Goal: Information Seeking & Learning: Learn about a topic

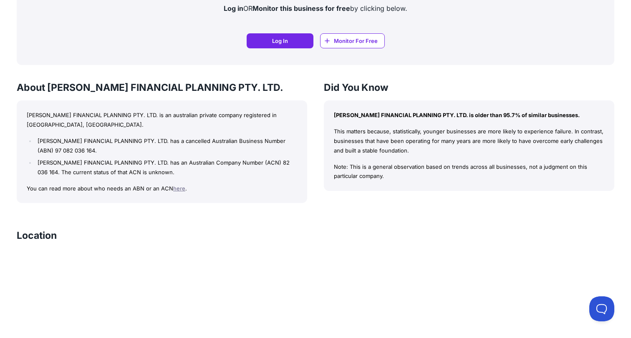
scroll to position [619, 0]
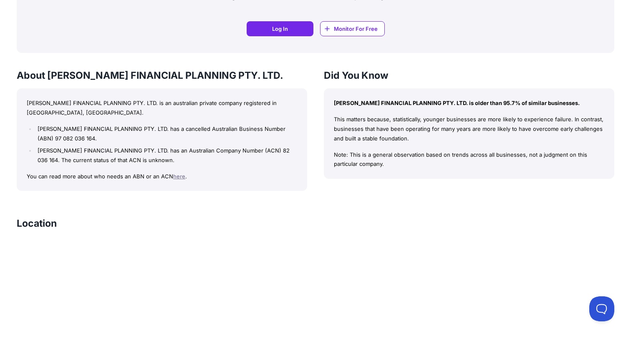
drag, startPoint x: 39, startPoint y: 128, endPoint x: 171, endPoint y: 160, distance: 135.5
click at [171, 160] on ul "[PERSON_NAME] FINANCIAL PLANNING PTY. LTD. has a cancelled Australian Business …" at bounding box center [162, 144] width 270 height 41
click at [171, 160] on li "[PERSON_NAME] FINANCIAL PLANNING PTY. LTD. has an Australian Company Number (AC…" at bounding box center [166, 155] width 262 height 19
drag, startPoint x: 38, startPoint y: 127, endPoint x: 192, endPoint y: 165, distance: 158.8
click at [192, 165] on ul "[PERSON_NAME] FINANCIAL PLANNING PTY. LTD. has a cancelled Australian Business …" at bounding box center [162, 144] width 270 height 41
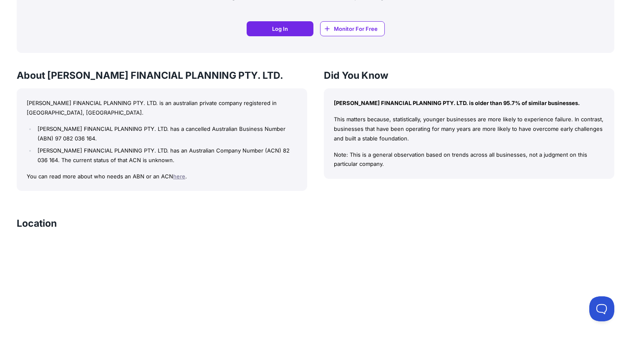
click at [192, 165] on li "[PERSON_NAME] FINANCIAL PLANNING PTY. LTD. has an Australian Company Number (AC…" at bounding box center [166, 155] width 262 height 19
drag, startPoint x: 38, startPoint y: 128, endPoint x: 179, endPoint y: 164, distance: 145.1
click at [179, 164] on ul "[PERSON_NAME] FINANCIAL PLANNING PTY. LTD. has a cancelled Australian Business …" at bounding box center [162, 144] width 270 height 41
click at [179, 164] on li "[PERSON_NAME] FINANCIAL PLANNING PTY. LTD. has an Australian Company Number (AC…" at bounding box center [166, 155] width 262 height 19
drag, startPoint x: 38, startPoint y: 128, endPoint x: 182, endPoint y: 156, distance: 147.5
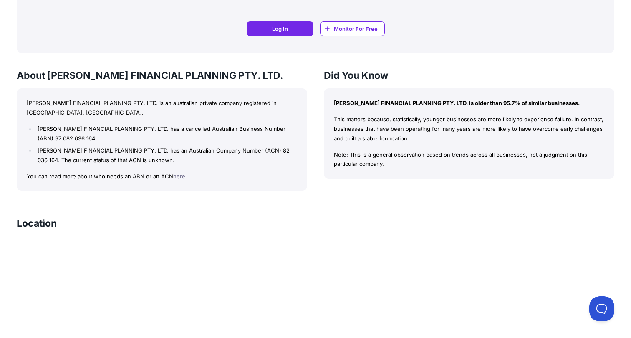
click at [182, 156] on ul "[PERSON_NAME] FINANCIAL PLANNING PTY. LTD. has a cancelled Australian Business …" at bounding box center [162, 144] width 270 height 41
click at [182, 157] on li "[PERSON_NAME] FINANCIAL PLANNING PTY. LTD. has an Australian Company Number (AC…" at bounding box center [166, 155] width 262 height 19
drag, startPoint x: 26, startPoint y: 103, endPoint x: 171, endPoint y: 160, distance: 155.8
click at [171, 160] on div "[PERSON_NAME] FINANCIAL PLANNING PTY. LTD. is an australian private company reg…" at bounding box center [162, 139] width 290 height 103
click at [171, 161] on li "[PERSON_NAME] FINANCIAL PLANNING PTY. LTD. has an Australian Company Number (AC…" at bounding box center [166, 155] width 262 height 19
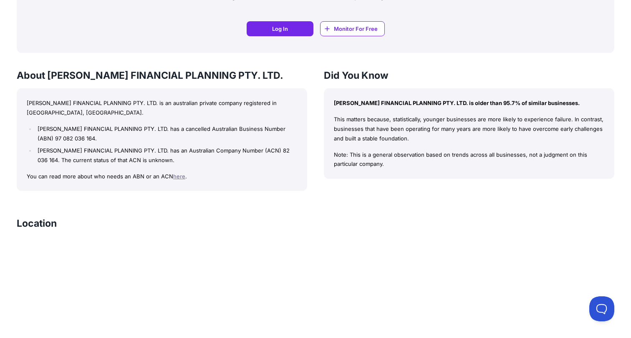
drag, startPoint x: 27, startPoint y: 102, endPoint x: 176, endPoint y: 158, distance: 159.1
click at [176, 158] on div "[PERSON_NAME] FINANCIAL PLANNING PTY. LTD. is an australian private company reg…" at bounding box center [162, 139] width 290 height 103
click at [185, 159] on li "[PERSON_NAME] FINANCIAL PLANNING PTY. LTD. has an Australian Company Number (AC…" at bounding box center [166, 155] width 262 height 19
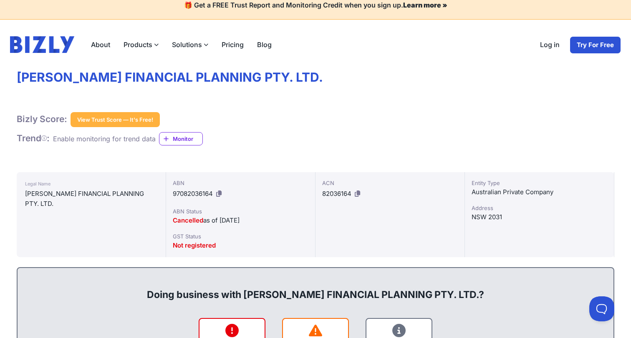
scroll to position [9, 0]
drag, startPoint x: 19, startPoint y: 76, endPoint x: 346, endPoint y: 84, distance: 327.1
click at [346, 84] on h1 "[PERSON_NAME] FINANCIAL PLANNING PTY. LTD." at bounding box center [315, 78] width 597 height 16
drag, startPoint x: 15, startPoint y: 80, endPoint x: 345, endPoint y: 78, distance: 329.9
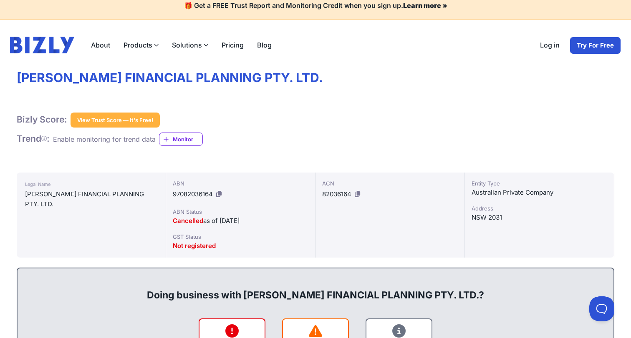
drag, startPoint x: 18, startPoint y: 80, endPoint x: 345, endPoint y: 77, distance: 327.4
click at [345, 77] on h1 "[PERSON_NAME] FINANCIAL PLANNING PTY. LTD." at bounding box center [315, 78] width 597 height 16
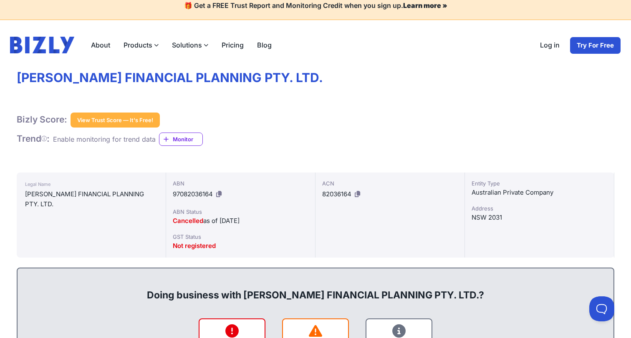
drag, startPoint x: 17, startPoint y: 78, endPoint x: 346, endPoint y: 76, distance: 328.7
click at [346, 76] on h1 "[PERSON_NAME] FINANCIAL PLANNING PTY. LTD." at bounding box center [315, 78] width 597 height 16
click at [340, 124] on div "Bizly Score: View Trust Score — It's Free! View Trust Score — It's Free!" at bounding box center [315, 120] width 597 height 15
drag, startPoint x: 19, startPoint y: 79, endPoint x: 344, endPoint y: 81, distance: 324.9
click at [344, 81] on h1 "[PERSON_NAME] FINANCIAL PLANNING PTY. LTD." at bounding box center [315, 78] width 597 height 16
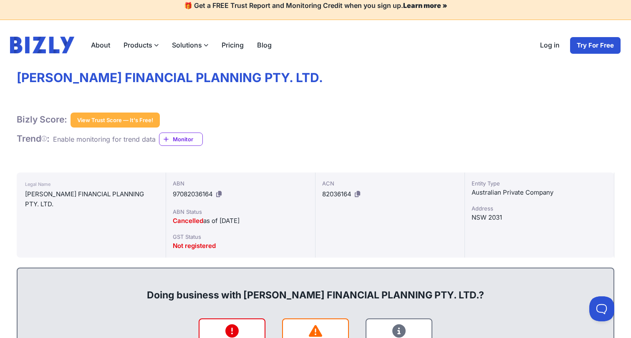
click at [330, 113] on div "Bizly Score: View Trust Score — It's Free! View Trust Score — It's Free!" at bounding box center [315, 120] width 597 height 15
drag, startPoint x: 18, startPoint y: 77, endPoint x: 352, endPoint y: 81, distance: 333.7
click at [351, 81] on h1 "[PERSON_NAME] FINANCIAL PLANNING PTY. LTD." at bounding box center [315, 78] width 597 height 16
click at [338, 116] on div "Bizly Score: View Trust Score — It's Free! View Trust Score — It's Free!" at bounding box center [315, 120] width 597 height 15
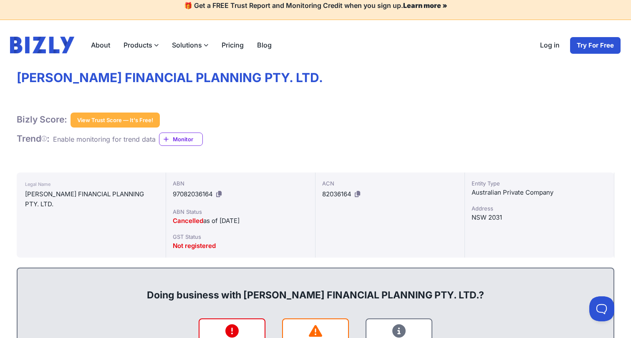
drag, startPoint x: 17, startPoint y: 77, endPoint x: 358, endPoint y: 72, distance: 340.8
click at [358, 72] on h1 "[PERSON_NAME] FINANCIAL PLANNING PTY. LTD." at bounding box center [315, 78] width 597 height 16
drag, startPoint x: 18, startPoint y: 79, endPoint x: 352, endPoint y: 81, distance: 333.7
click at [352, 81] on h1 "[PERSON_NAME] FINANCIAL PLANNING PTY. LTD." at bounding box center [315, 78] width 597 height 16
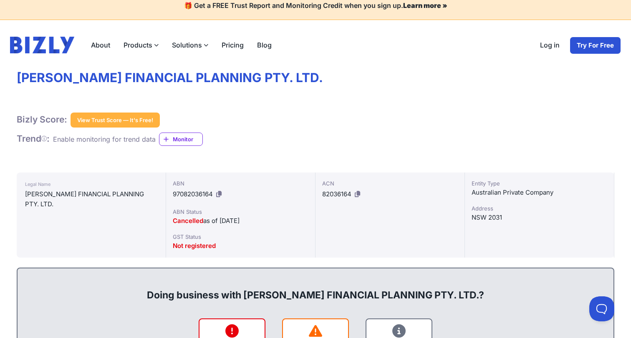
click at [352, 81] on h1 "[PERSON_NAME] FINANCIAL PLANNING PTY. LTD." at bounding box center [315, 78] width 597 height 16
drag, startPoint x: 17, startPoint y: 78, endPoint x: 381, endPoint y: 80, distance: 364.1
click at [381, 81] on h1 "[PERSON_NAME] FINANCIAL PLANNING PTY. LTD." at bounding box center [315, 78] width 597 height 16
click at [381, 80] on h1 "[PERSON_NAME] FINANCIAL PLANNING PTY. LTD." at bounding box center [315, 78] width 597 height 16
drag, startPoint x: 18, startPoint y: 78, endPoint x: 346, endPoint y: 74, distance: 328.3
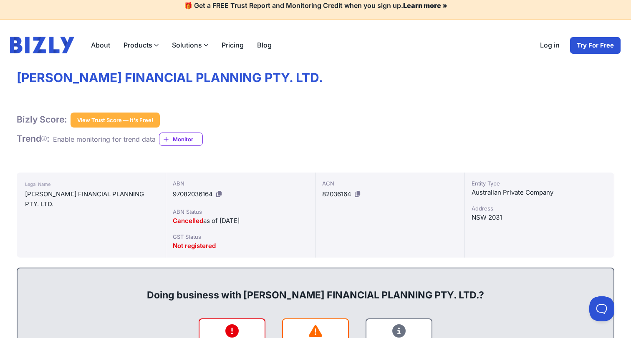
click at [346, 74] on h1 "[PERSON_NAME] FINANCIAL PLANNING PTY. LTD." at bounding box center [315, 78] width 597 height 16
drag, startPoint x: 19, startPoint y: 78, endPoint x: 355, endPoint y: 81, distance: 335.8
click at [355, 81] on h1 "[PERSON_NAME] FINANCIAL PLANNING PTY. LTD." at bounding box center [315, 78] width 597 height 16
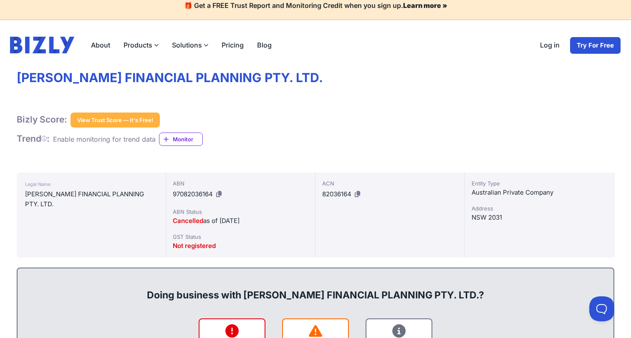
drag, startPoint x: 17, startPoint y: 77, endPoint x: 350, endPoint y: 78, distance: 332.9
click at [350, 78] on h1 "[PERSON_NAME] FINANCIAL PLANNING PTY. LTD." at bounding box center [315, 78] width 597 height 16
drag, startPoint x: 18, startPoint y: 80, endPoint x: 342, endPoint y: 81, distance: 323.3
click at [342, 81] on h1 "[PERSON_NAME] FINANCIAL PLANNING PTY. LTD." at bounding box center [315, 78] width 597 height 16
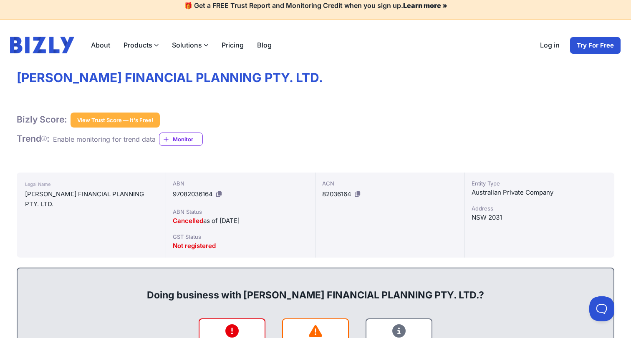
click at [342, 81] on h1 "[PERSON_NAME] FINANCIAL PLANNING PTY. LTD." at bounding box center [315, 78] width 597 height 16
drag, startPoint x: 19, startPoint y: 81, endPoint x: 350, endPoint y: 79, distance: 331.6
click at [350, 79] on h1 "[PERSON_NAME] FINANCIAL PLANNING PTY. LTD." at bounding box center [315, 78] width 597 height 16
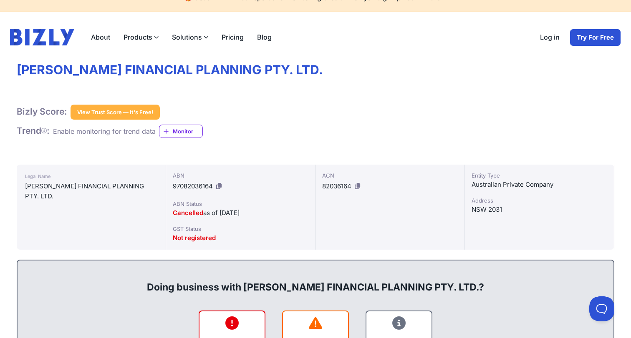
scroll to position [0, 0]
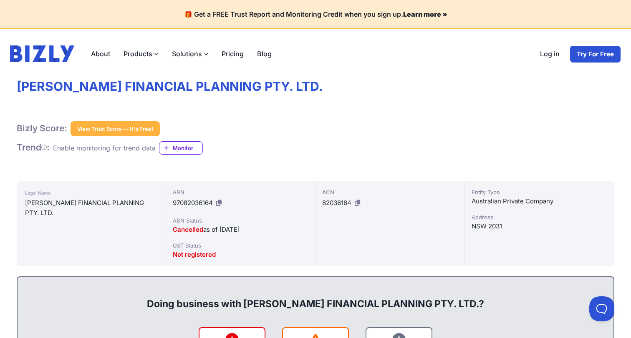
drag, startPoint x: 349, startPoint y: 89, endPoint x: 16, endPoint y: 83, distance: 332.5
click at [17, 83] on h1 "[PERSON_NAME] FINANCIAL PLANNING PTY. LTD." at bounding box center [315, 87] width 597 height 16
drag, startPoint x: 18, startPoint y: 87, endPoint x: 353, endPoint y: 88, distance: 335.4
click at [353, 88] on h1 "[PERSON_NAME] FINANCIAL PLANNING PTY. LTD." at bounding box center [315, 87] width 597 height 16
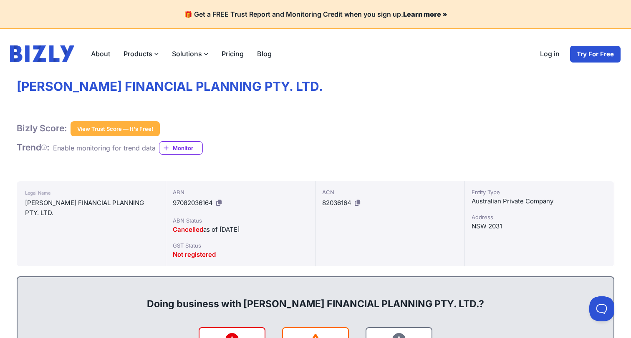
click at [353, 88] on h1 "[PERSON_NAME] FINANCIAL PLANNING PTY. LTD." at bounding box center [315, 87] width 597 height 16
click at [356, 85] on h1 "[PERSON_NAME] FINANCIAL PLANNING PTY. LTD." at bounding box center [315, 87] width 597 height 16
drag, startPoint x: 345, startPoint y: 89, endPoint x: 20, endPoint y: 84, distance: 324.1
click at [20, 84] on h1 "[PERSON_NAME] FINANCIAL PLANNING PTY. LTD." at bounding box center [315, 87] width 597 height 16
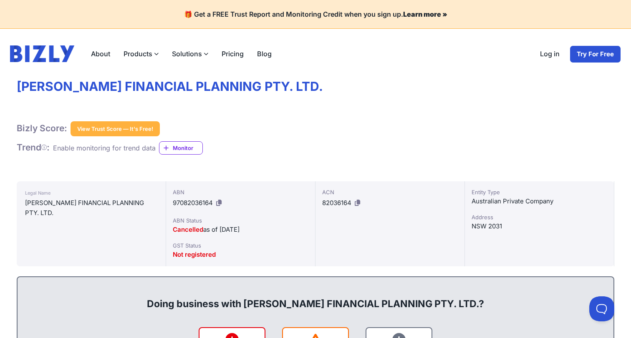
drag, startPoint x: 16, startPoint y: 86, endPoint x: 367, endPoint y: 83, distance: 350.4
click at [367, 83] on h1 "[PERSON_NAME] FINANCIAL PLANNING PTY. LTD." at bounding box center [315, 87] width 597 height 16
drag, startPoint x: 345, startPoint y: 89, endPoint x: 19, endPoint y: 86, distance: 326.2
click at [19, 86] on h1 "[PERSON_NAME] FINANCIAL PLANNING PTY. LTD." at bounding box center [315, 87] width 597 height 16
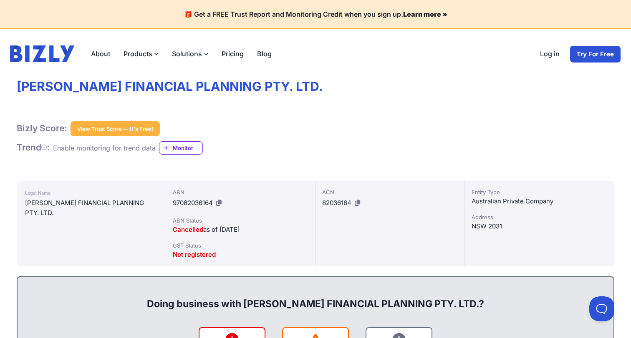
click at [19, 86] on h1 "[PERSON_NAME] FINANCIAL PLANNING PTY. LTD." at bounding box center [315, 87] width 597 height 16
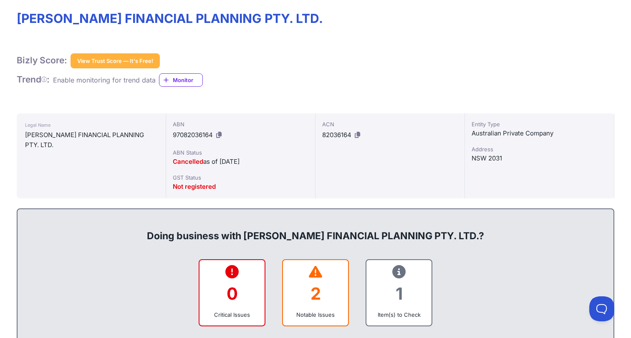
scroll to position [18, 0]
